Goal: Information Seeking & Learning: Check status

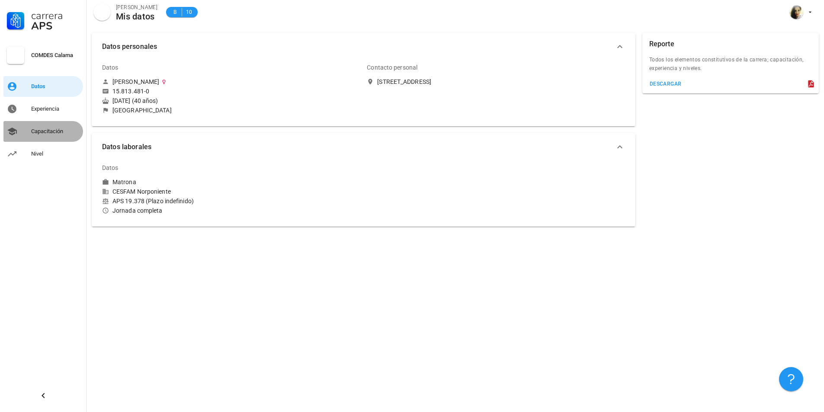
click at [38, 138] on div "Capacitación" at bounding box center [55, 132] width 48 height 14
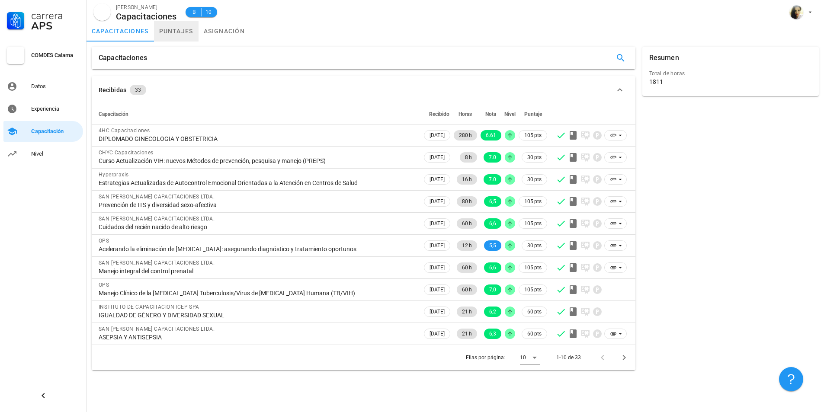
click at [186, 35] on link "puntajes" at bounding box center [176, 31] width 45 height 21
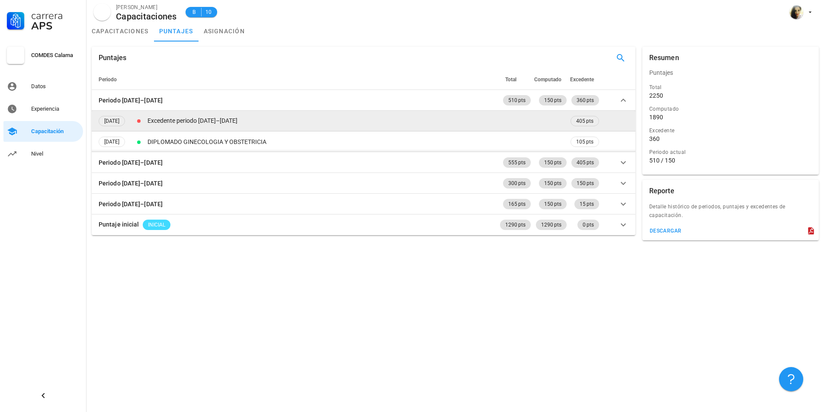
click at [198, 122] on td "Excedente periodo [DATE]–[DATE]" at bounding box center [357, 121] width 423 height 21
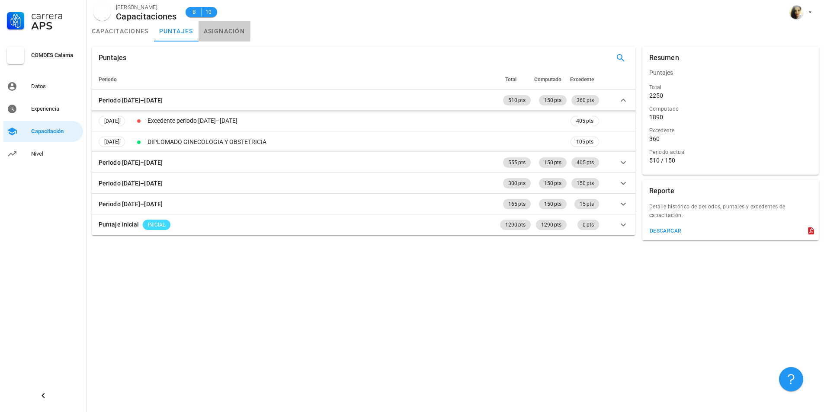
click at [215, 29] on link "asignación" at bounding box center [225, 31] width 52 height 21
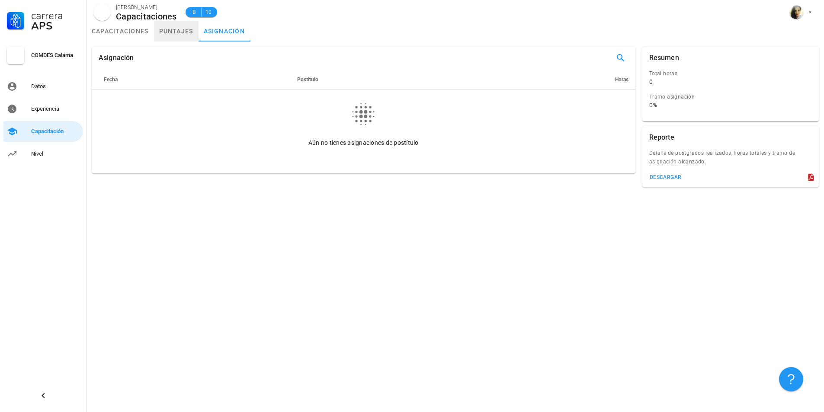
click at [163, 33] on link "puntajes" at bounding box center [176, 31] width 45 height 21
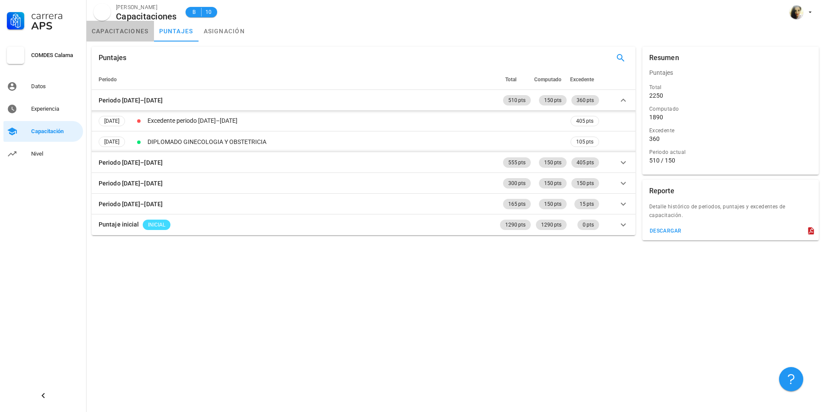
click at [120, 35] on link "capacitaciones" at bounding box center [119, 31] width 67 height 21
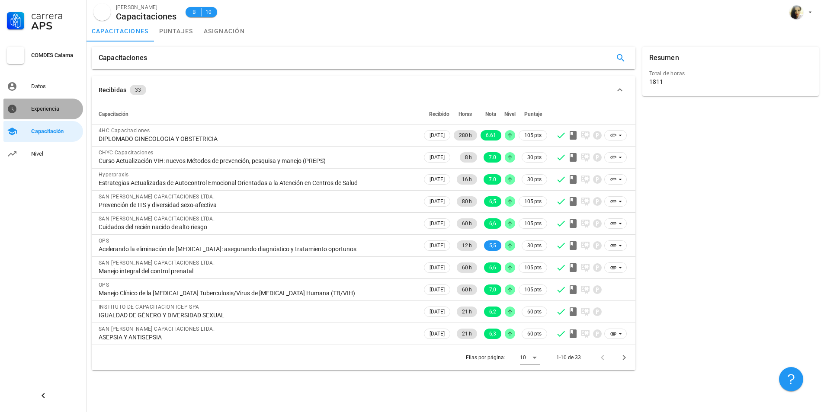
click at [46, 109] on div "Experiencia" at bounding box center [55, 109] width 48 height 7
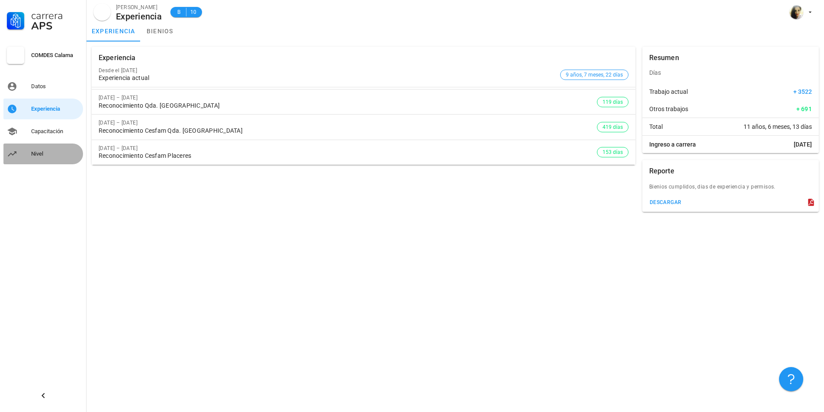
click at [36, 154] on div "Nivel" at bounding box center [55, 153] width 48 height 7
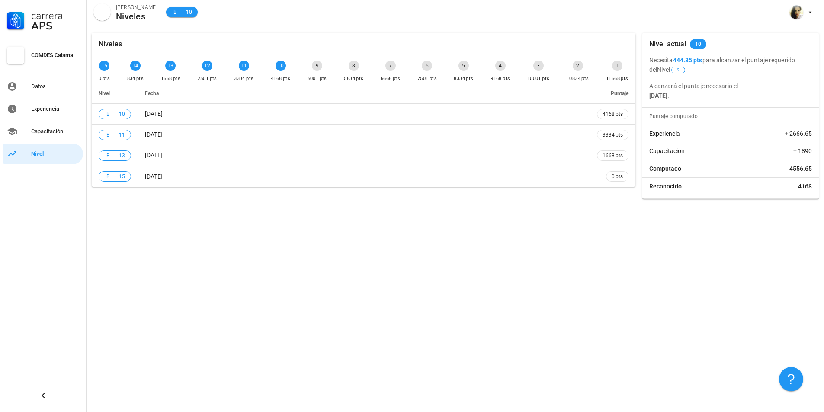
click at [314, 65] on div "9" at bounding box center [317, 66] width 10 height 10
click at [318, 65] on div "9" at bounding box center [317, 66] width 10 height 10
click at [318, 66] on div "9" at bounding box center [317, 66] width 10 height 10
click at [316, 66] on div "9" at bounding box center [317, 66] width 10 height 10
click at [315, 66] on div "9" at bounding box center [317, 66] width 10 height 10
